Goal: Browse casually: Explore the website without a specific task or goal

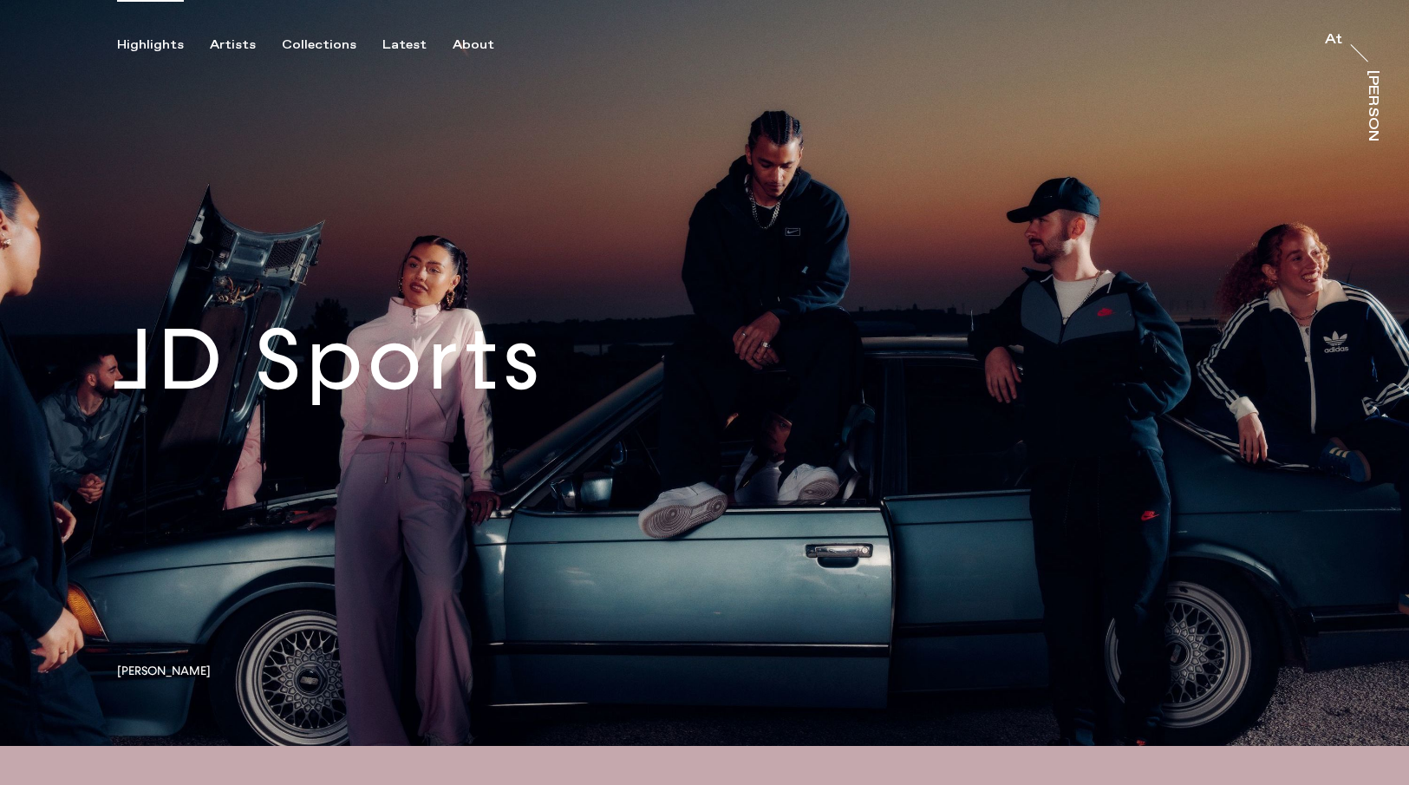
click at [374, 210] on link at bounding box center [704, 373] width 1409 height 746
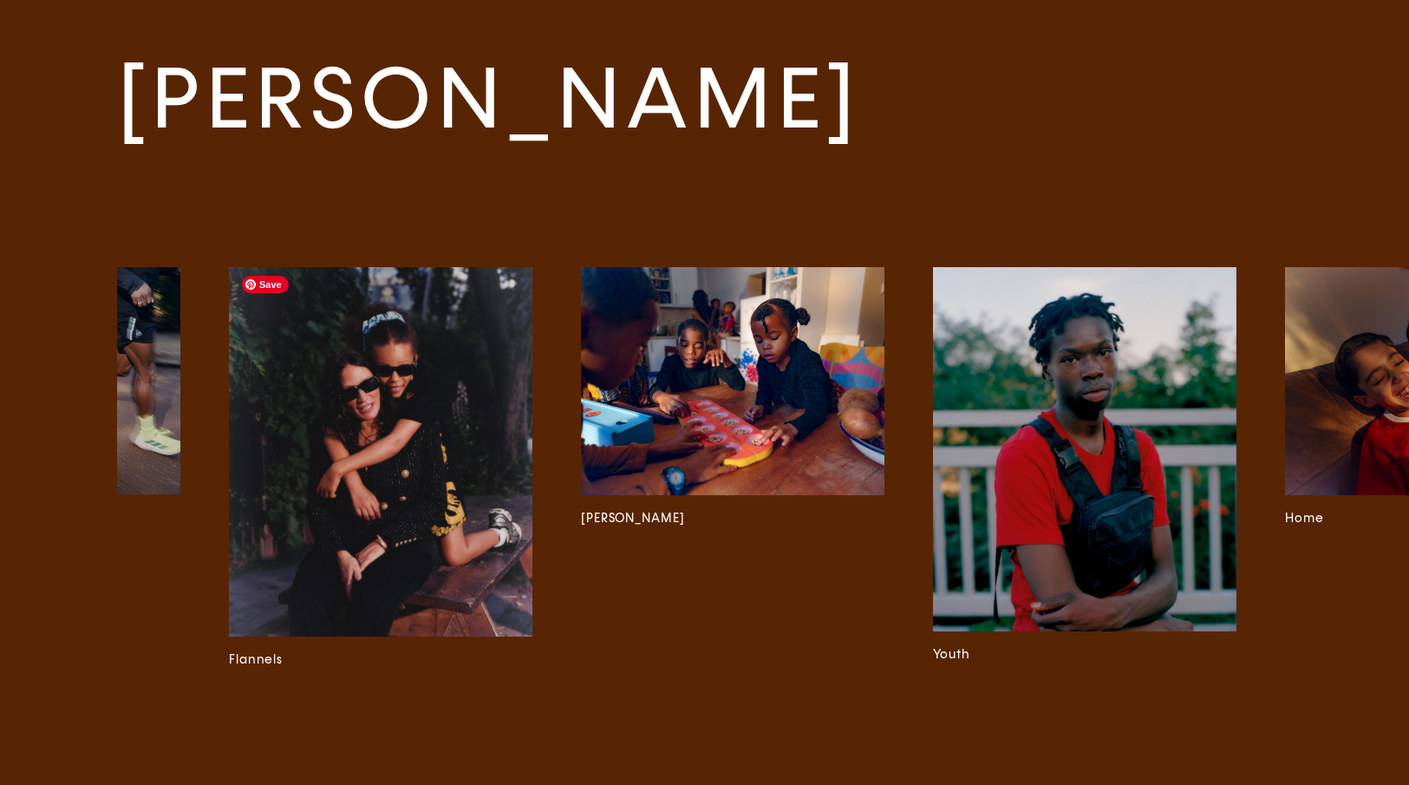
scroll to position [0, 6782]
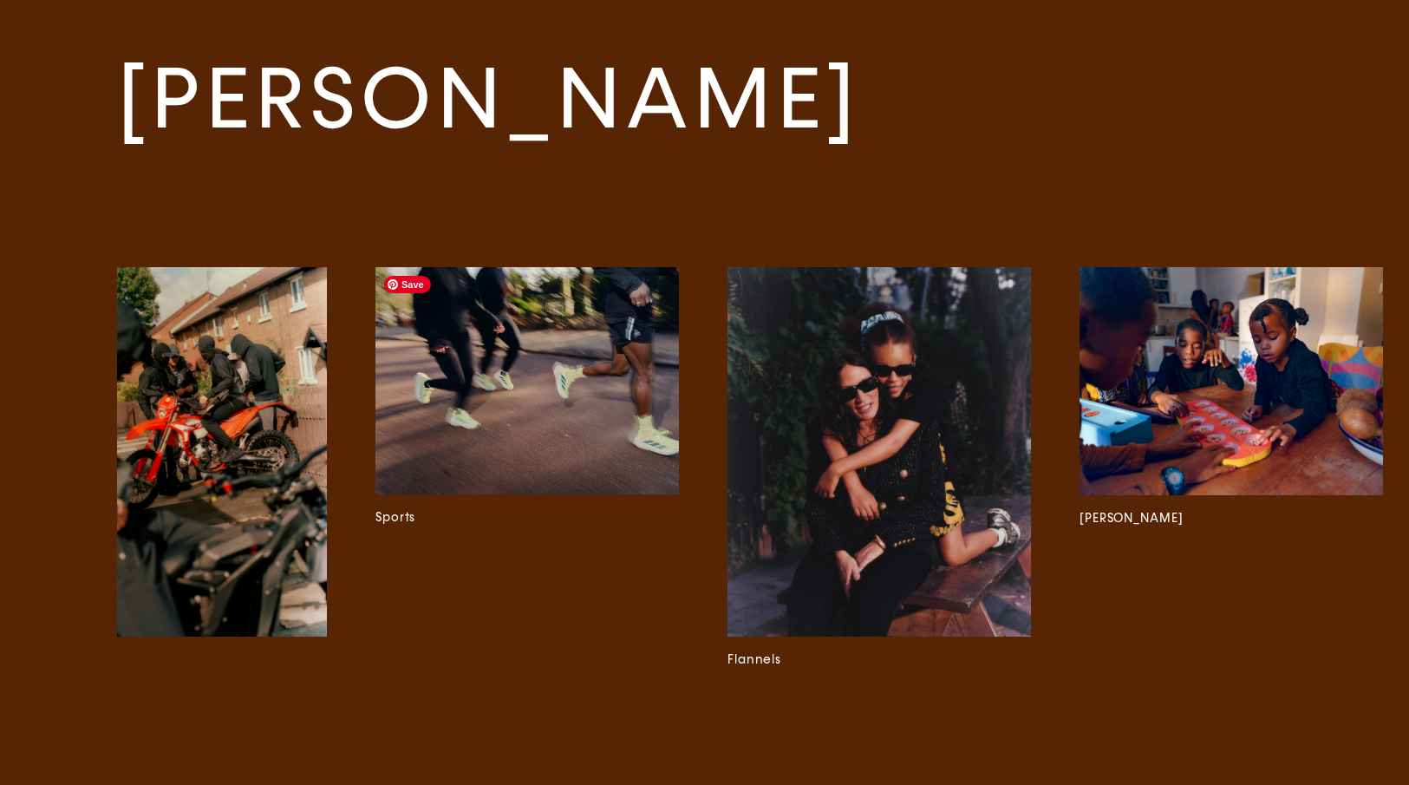
click at [550, 410] on img at bounding box center [526, 381] width 303 height 228
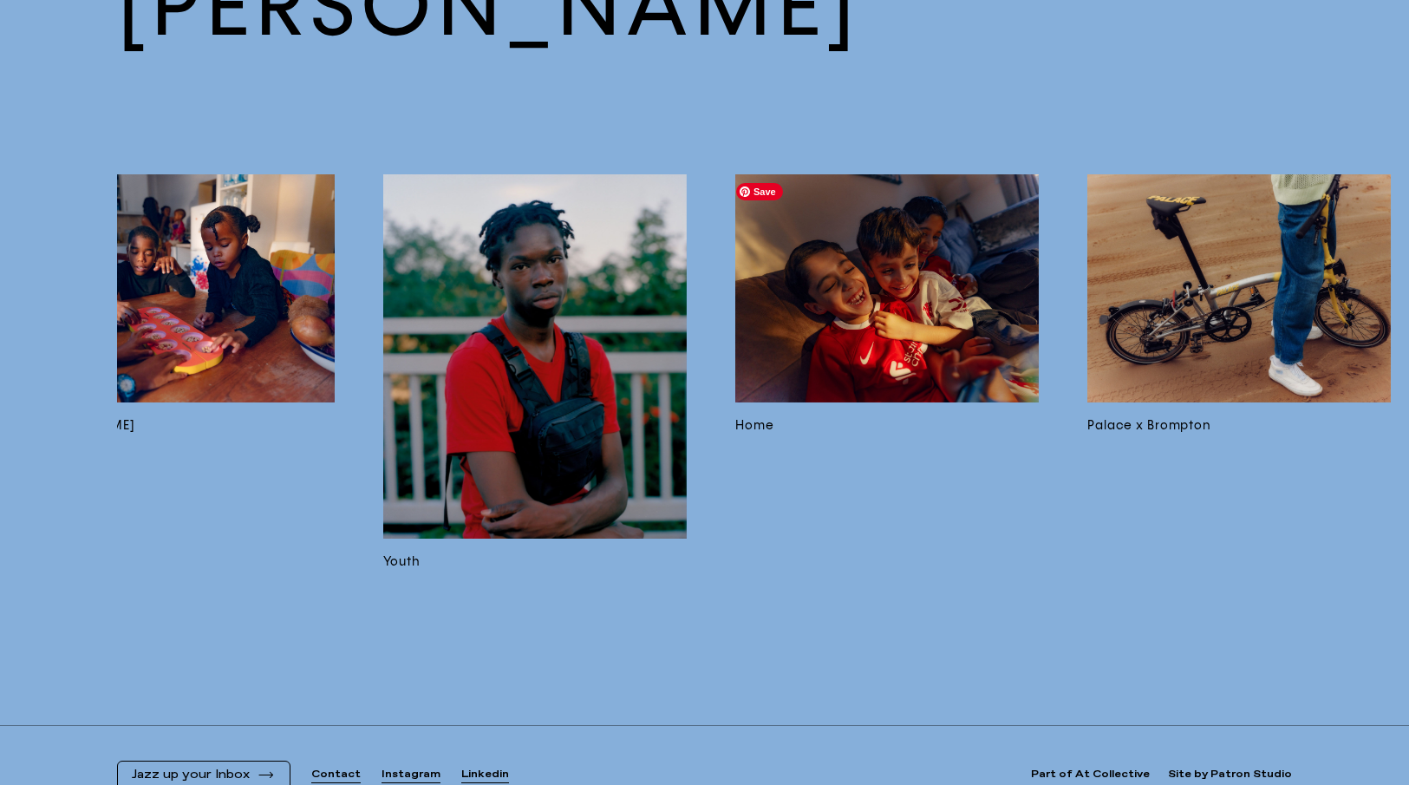
scroll to position [0, 7831]
click at [577, 429] on img at bounding box center [533, 356] width 303 height 364
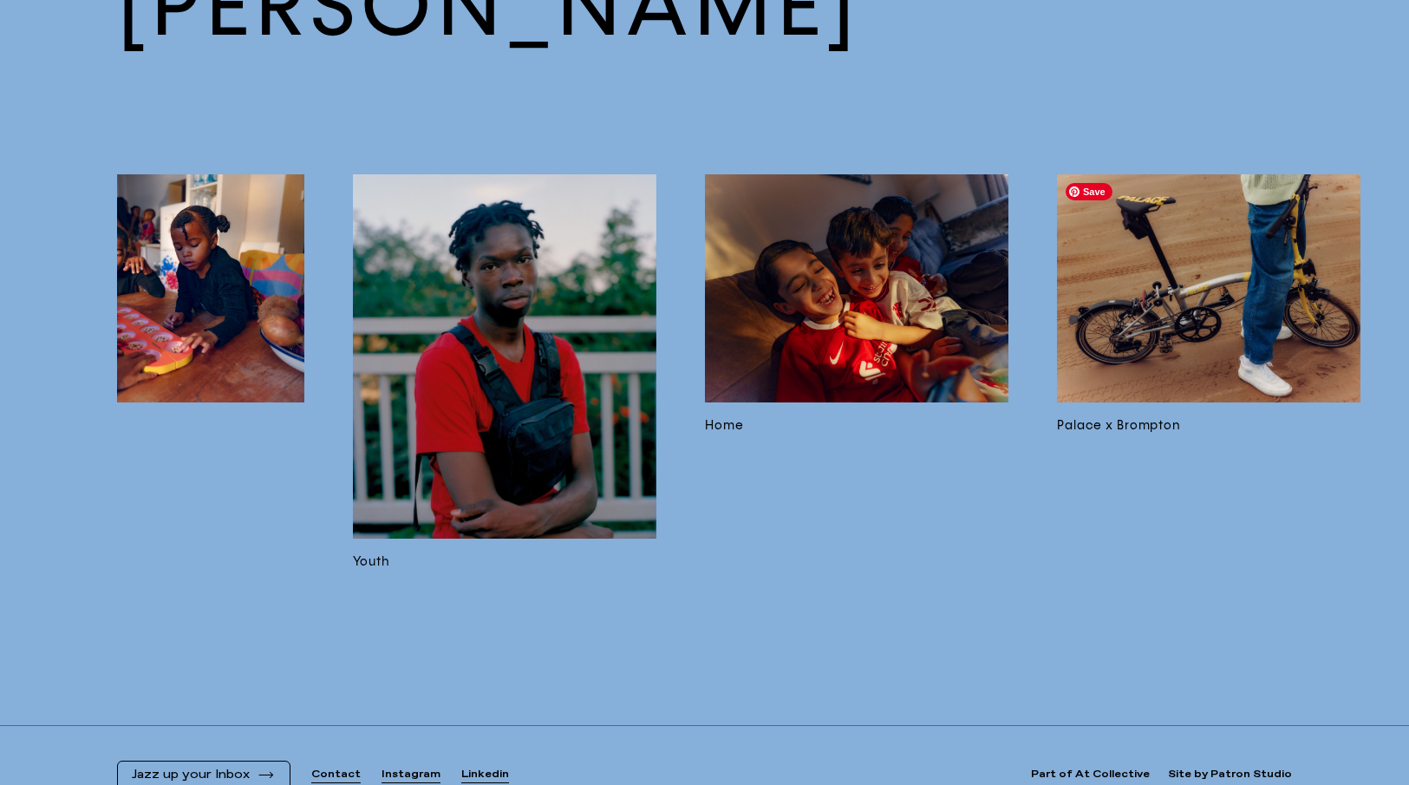
click at [1175, 358] on img at bounding box center [1208, 288] width 303 height 228
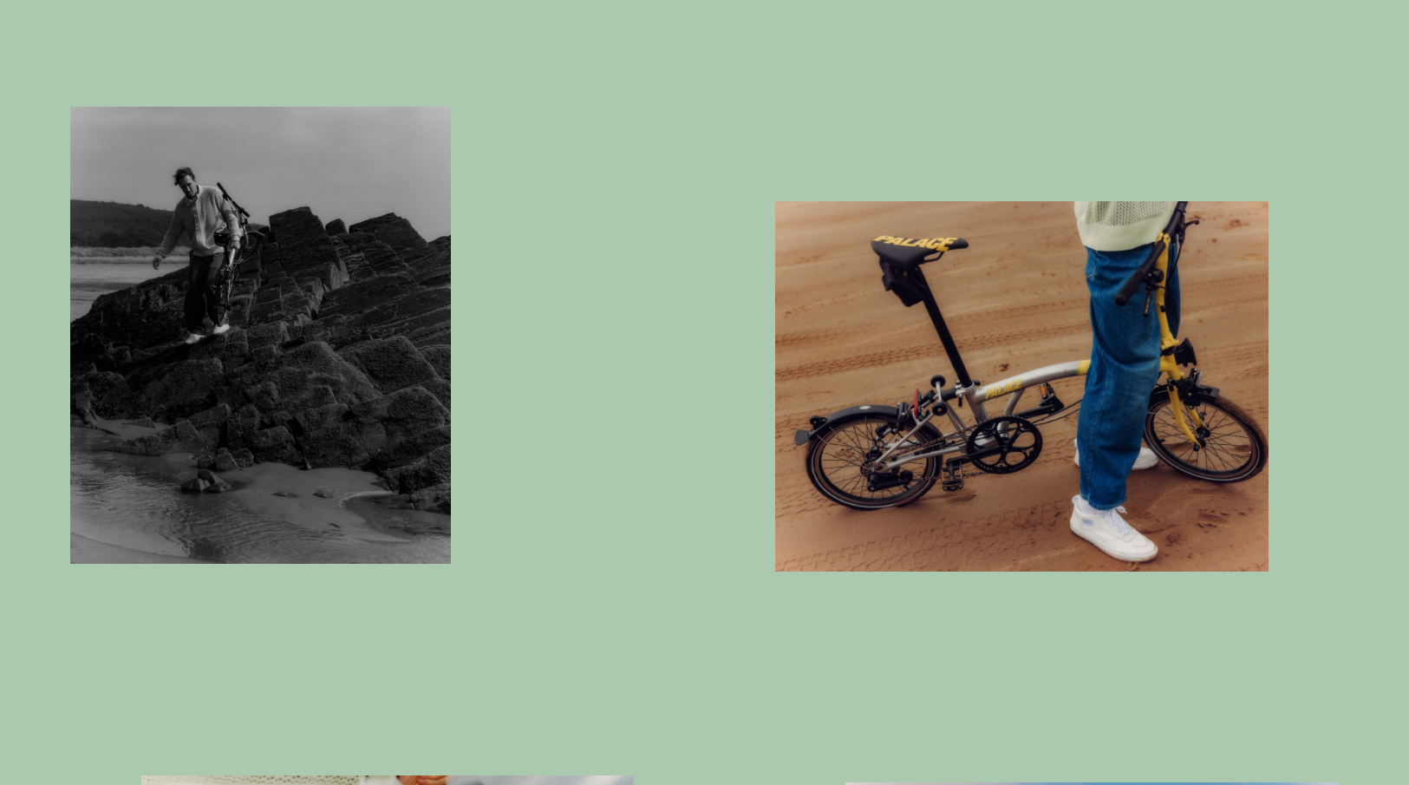
scroll to position [1613, 0]
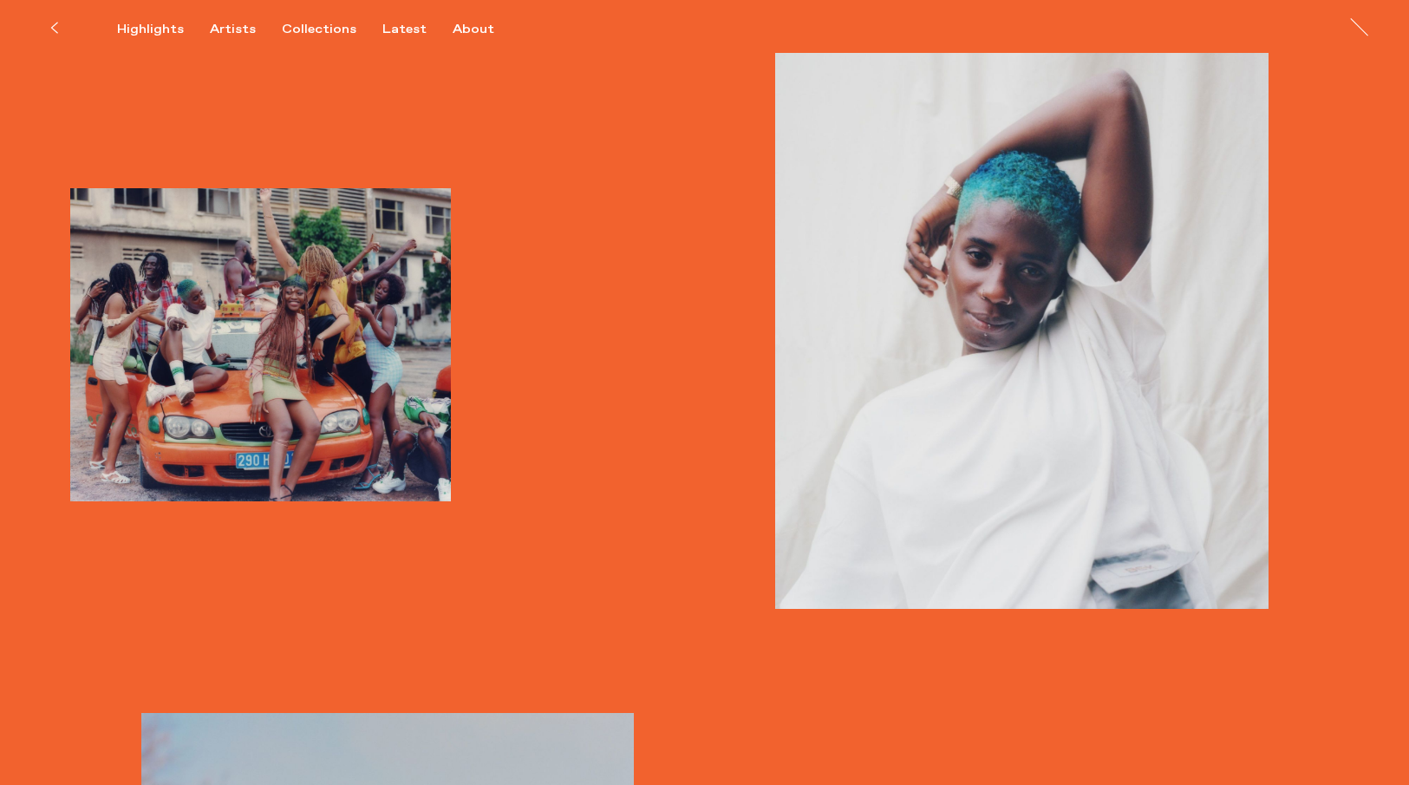
scroll to position [11731, 0]
